Goal: Task Accomplishment & Management: Use online tool/utility

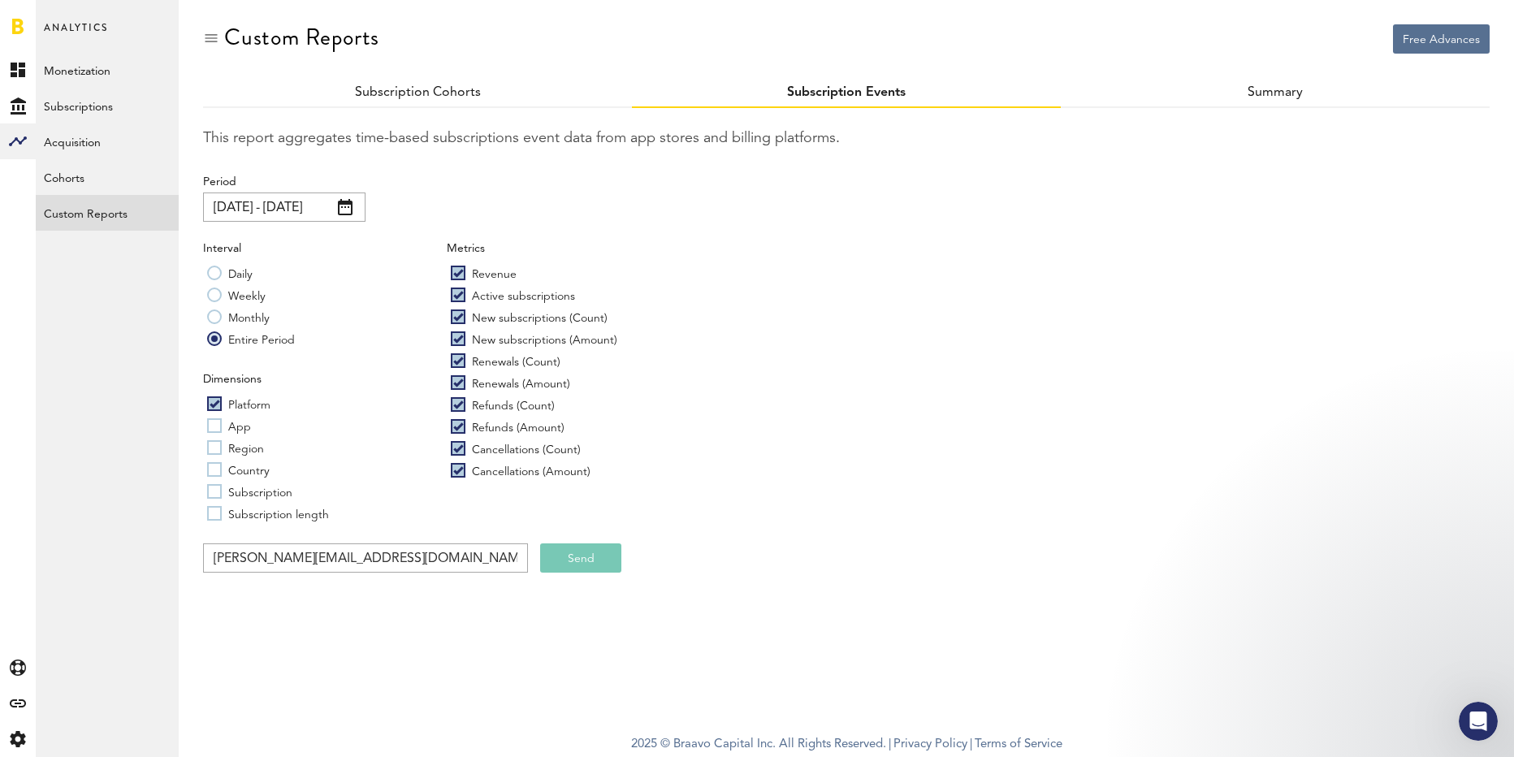
click at [214, 468] on label "Country" at bounding box center [238, 469] width 63 height 16
checkbox input "true"
click at [214, 446] on label "Region" at bounding box center [235, 447] width 57 height 16
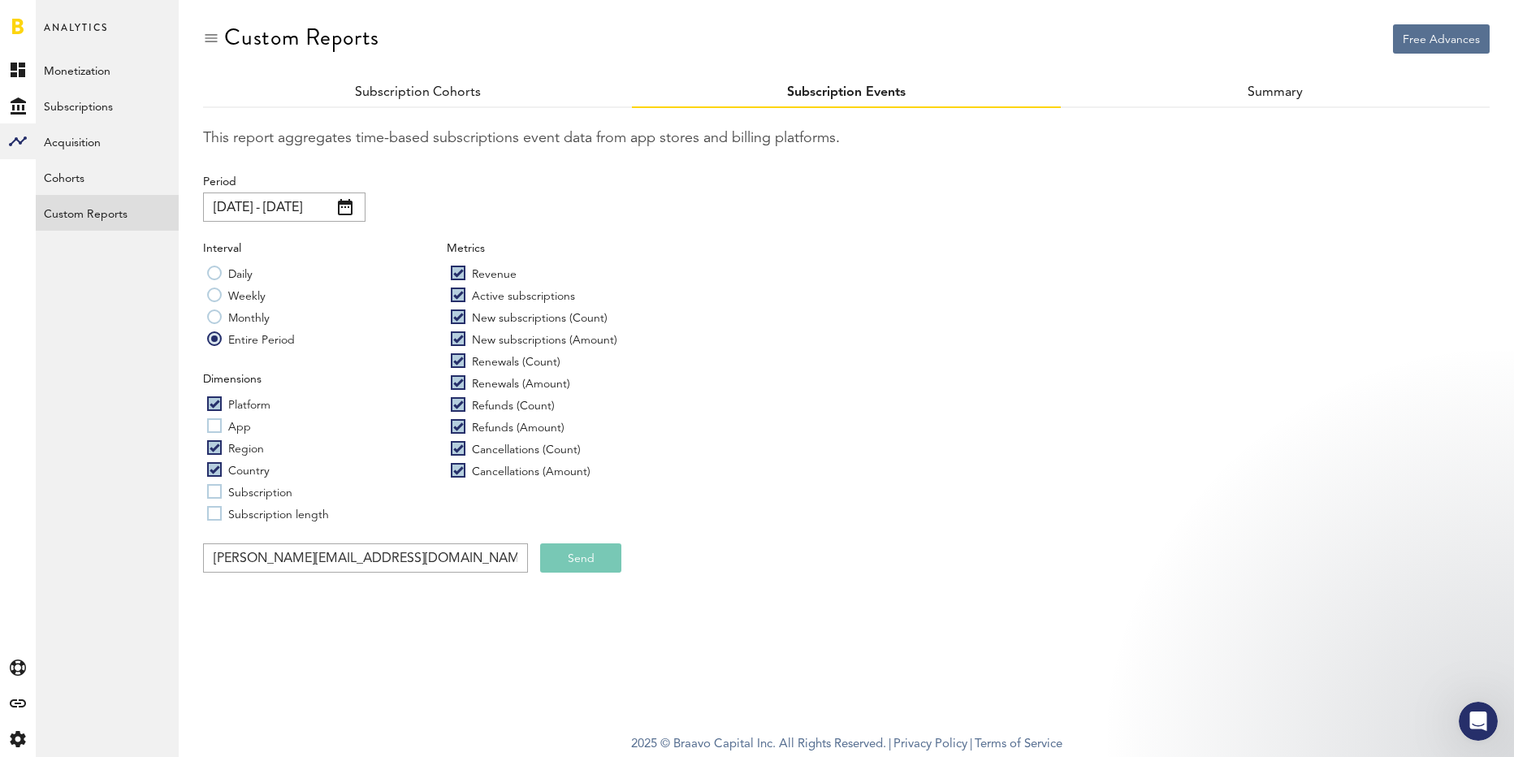
checkbox input "true"
click at [378, 568] on input "[PERSON_NAME][EMAIL_ADDRESS][DOMAIN_NAME]" at bounding box center [365, 557] width 325 height 29
click at [582, 563] on button "Send" at bounding box center [580, 557] width 81 height 29
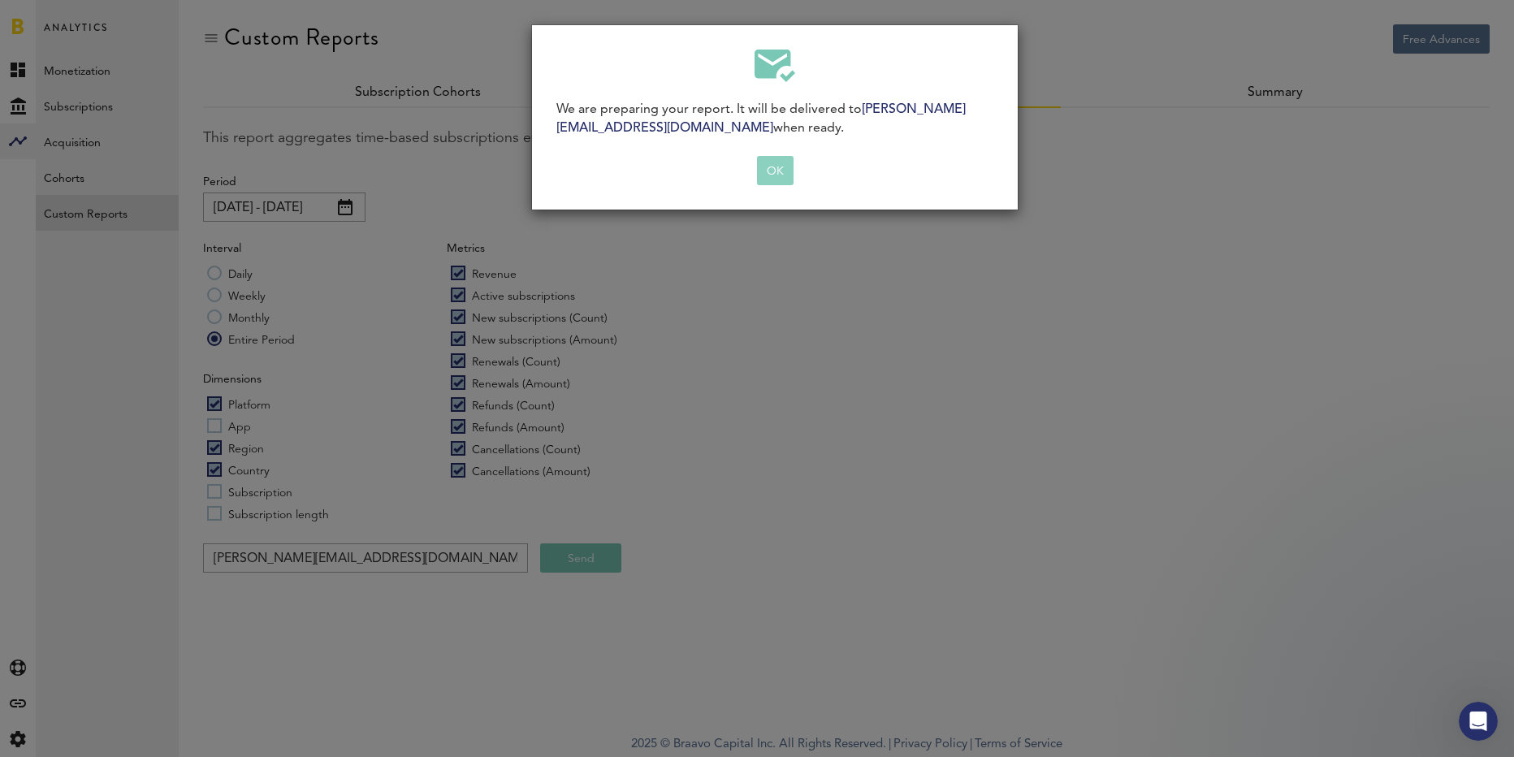
click at [783, 171] on button "OK" at bounding box center [775, 170] width 37 height 29
